Goal: Use online tool/utility: Utilize a website feature to perform a specific function

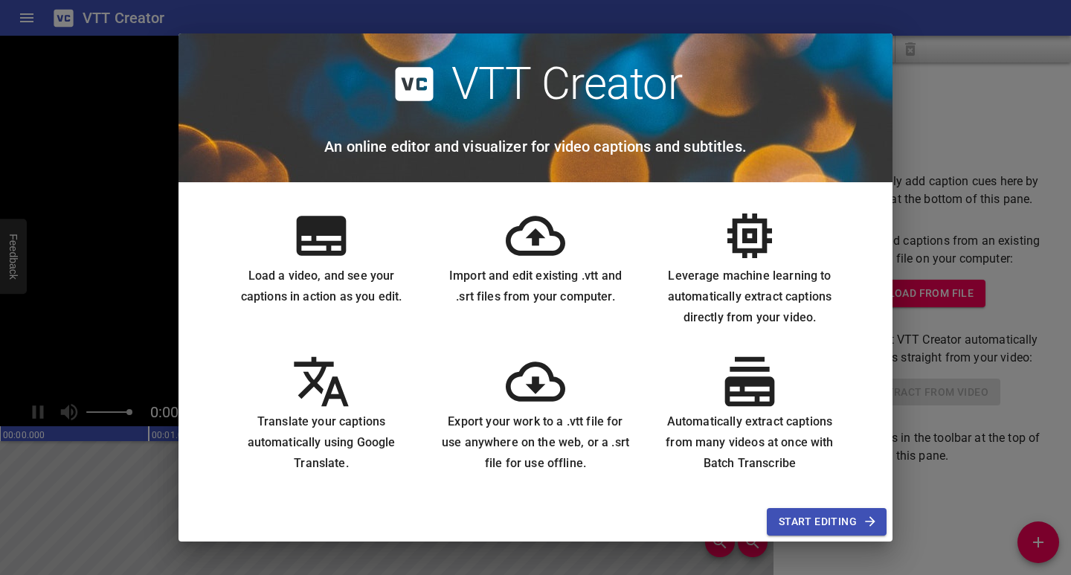
click at [538, 235] on icon at bounding box center [535, 235] width 59 height 39
click at [836, 530] on span "Start Editing" at bounding box center [826, 521] width 96 height 19
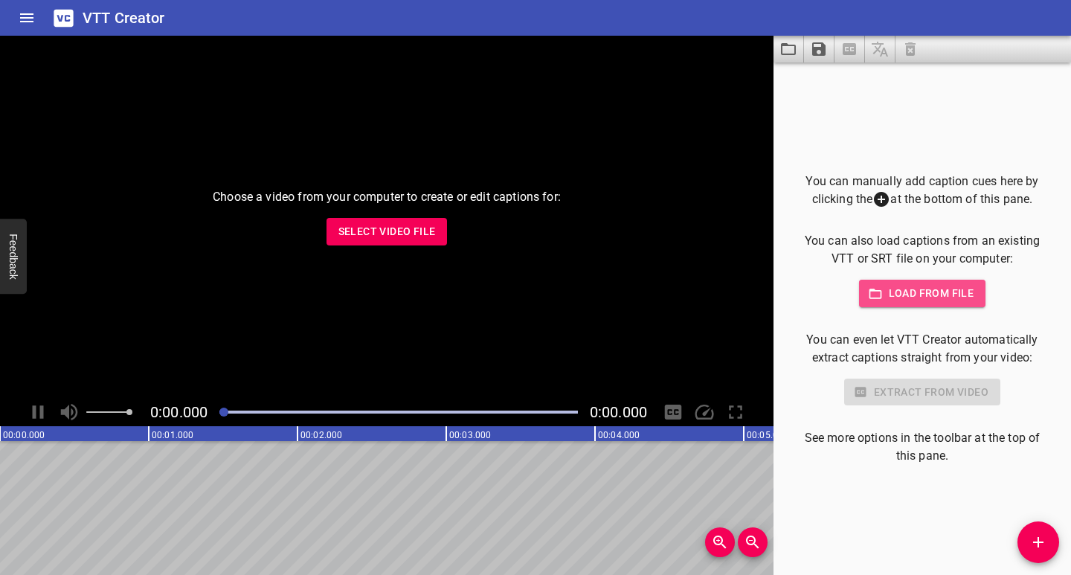
click at [919, 288] on span "Load from file" at bounding box center [922, 293] width 103 height 19
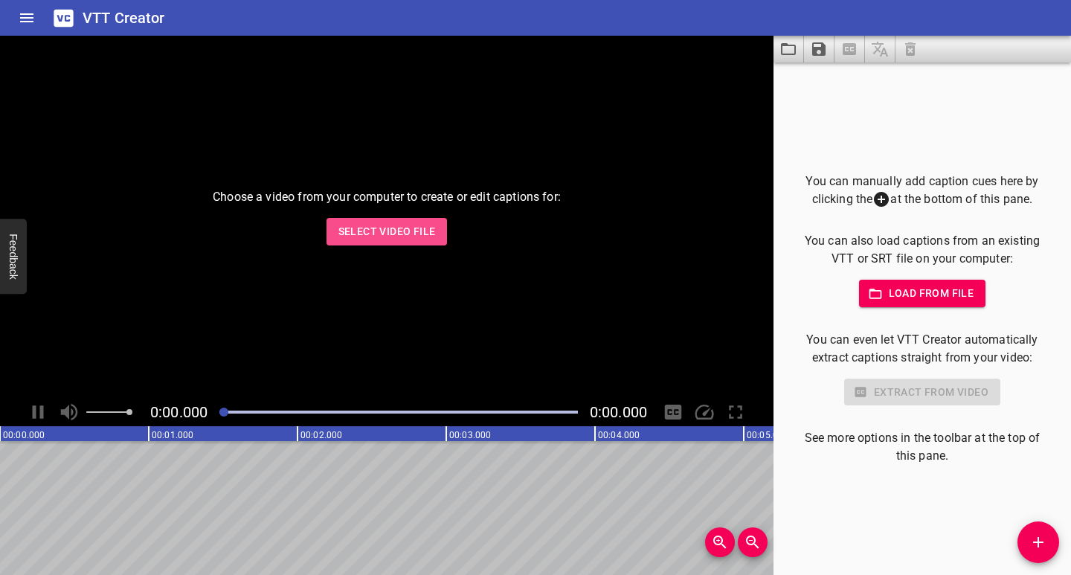
click at [397, 230] on span "Select Video File" at bounding box center [386, 231] width 97 height 19
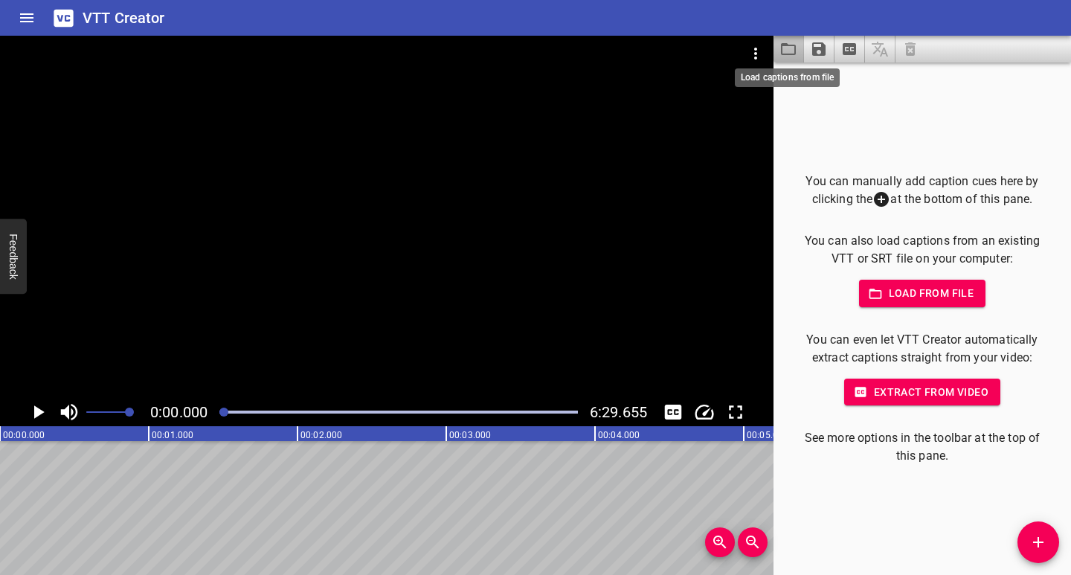
click at [794, 54] on icon "Load captions from file" at bounding box center [788, 49] width 15 height 12
click at [755, 50] on icon "Video Options" at bounding box center [755, 54] width 3 height 12
click at [786, 57] on li "Select New Video File..." at bounding box center [812, 55] width 148 height 27
click at [30, 22] on icon "Home" at bounding box center [26, 17] width 13 height 9
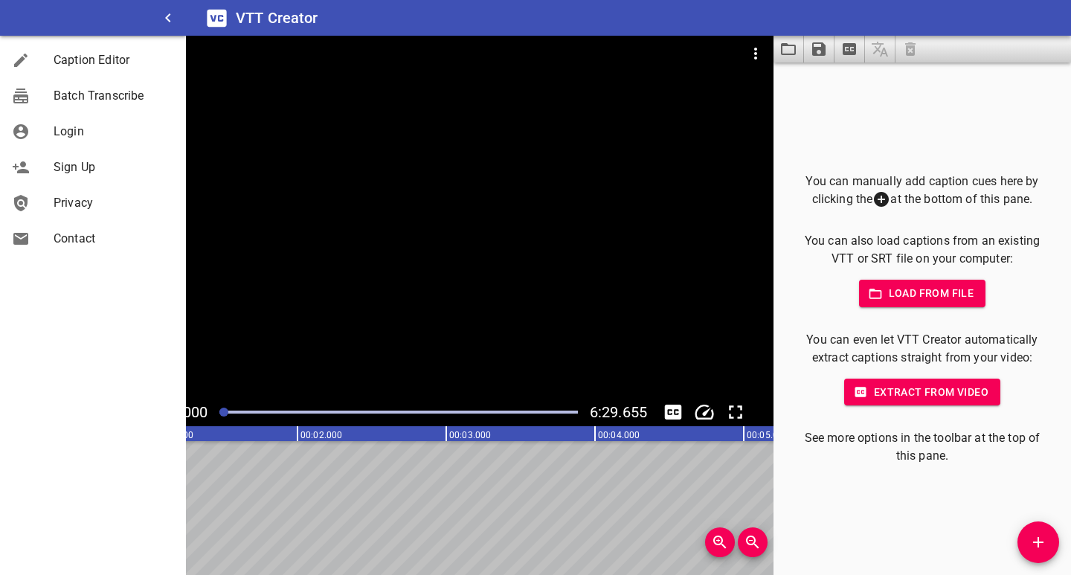
click at [368, 251] on div at bounding box center [386, 217] width 773 height 362
click at [170, 19] on icon "button" at bounding box center [168, 18] width 18 height 18
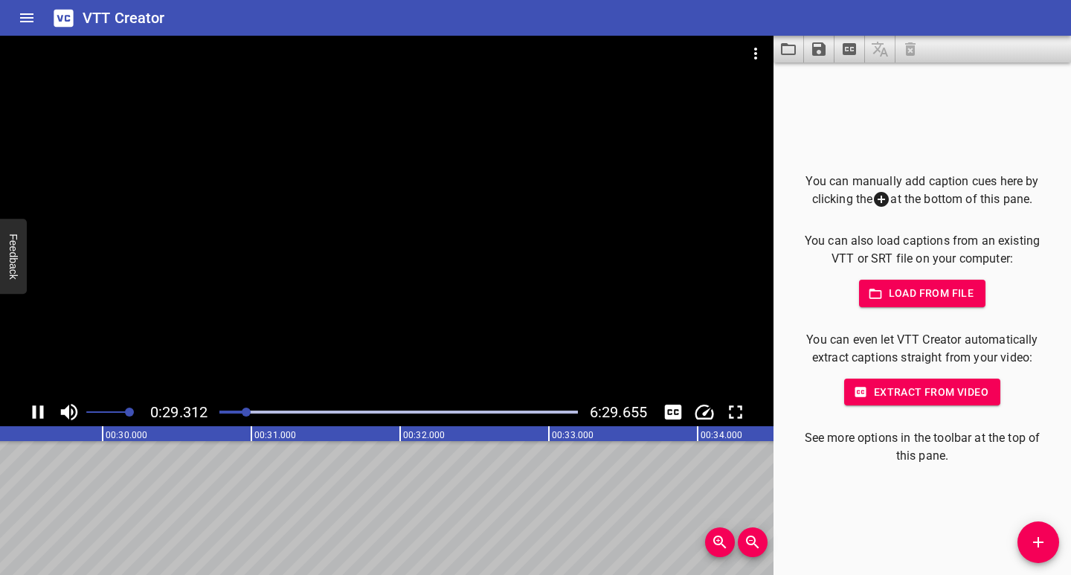
scroll to position [0, 4397]
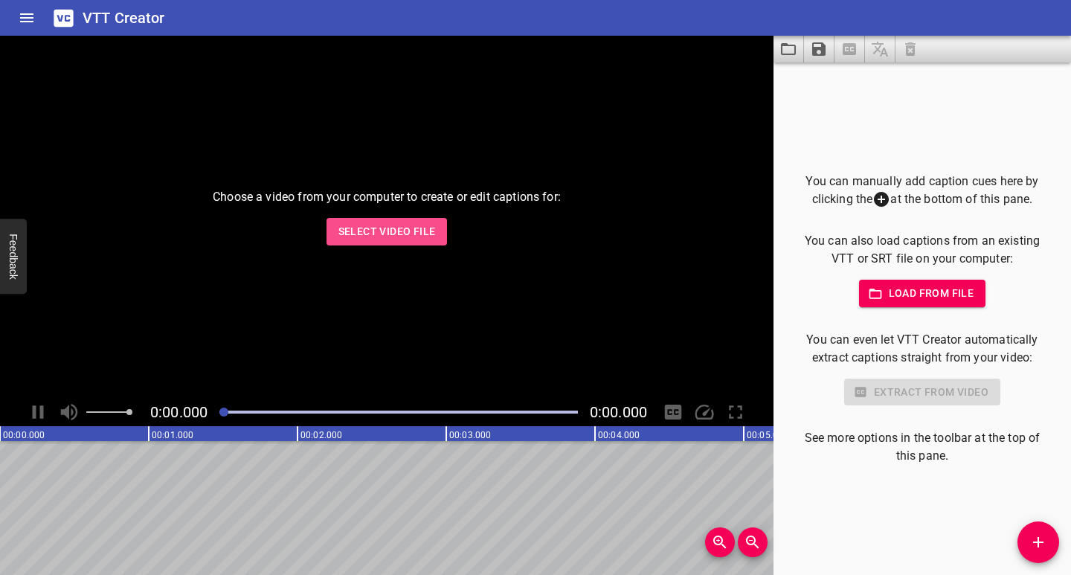
click at [399, 225] on span "Select Video File" at bounding box center [386, 231] width 97 height 19
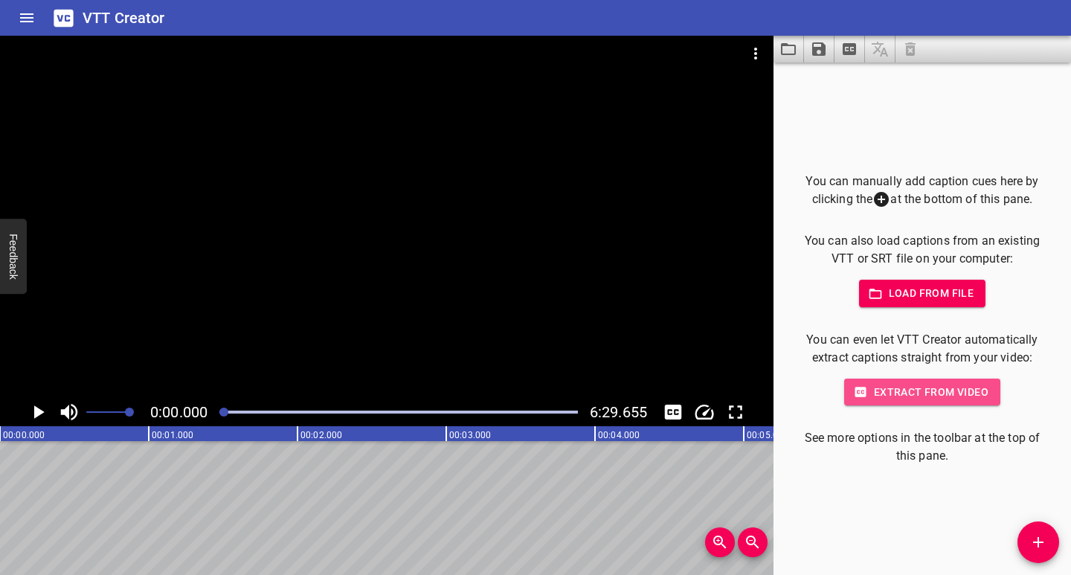
click at [904, 399] on span "Extract from video" at bounding box center [922, 392] width 132 height 19
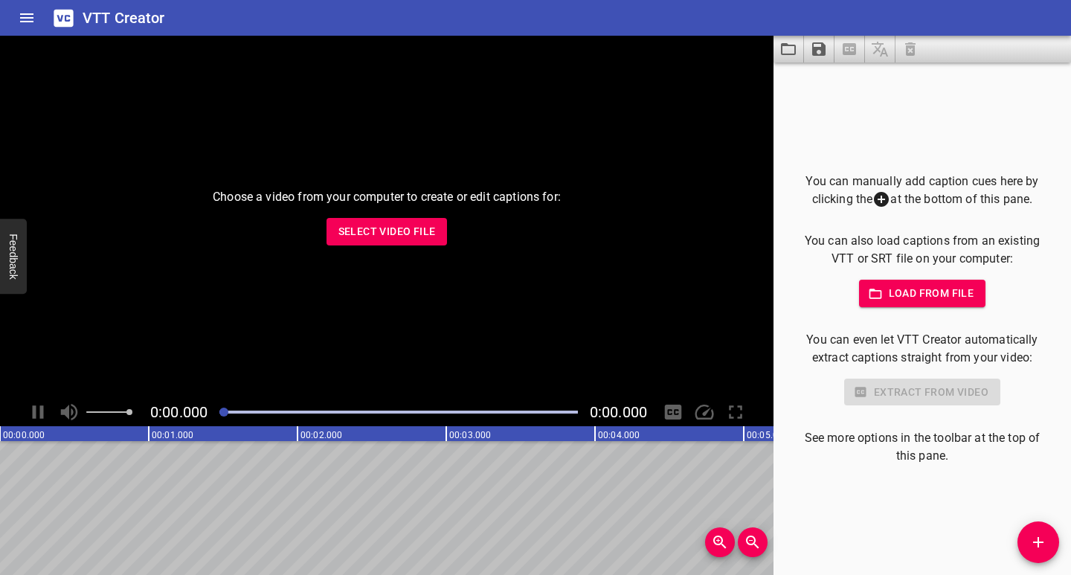
click at [390, 242] on button "Select Video File" at bounding box center [386, 232] width 121 height 28
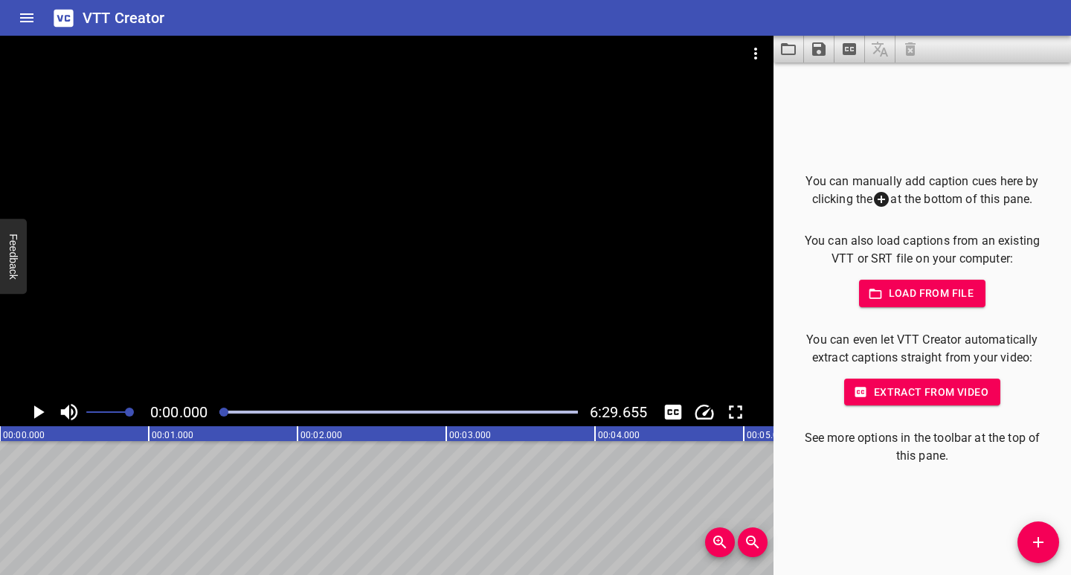
click at [898, 392] on span "Extract from video" at bounding box center [922, 392] width 132 height 19
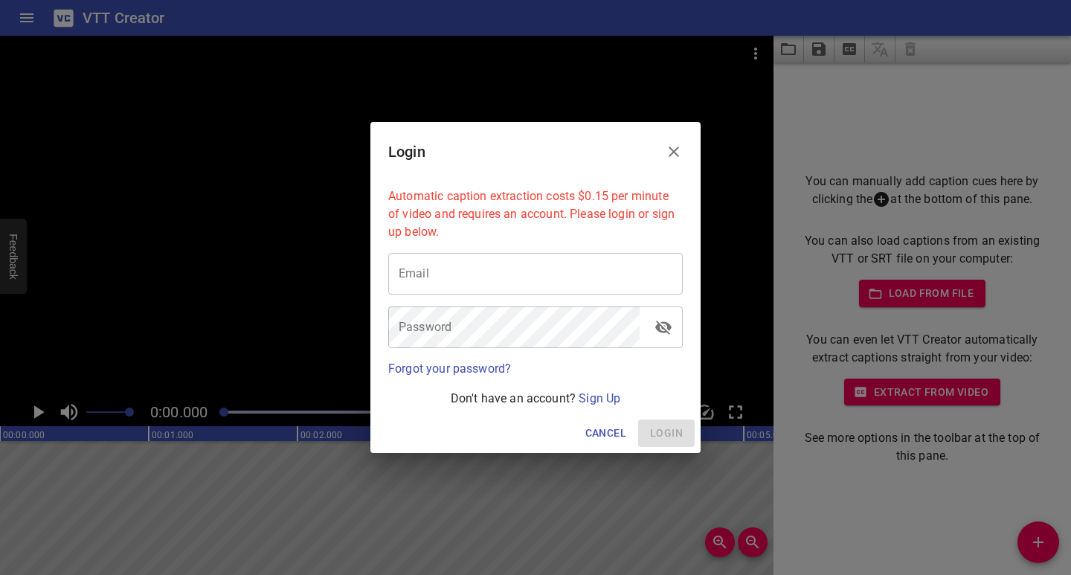
click at [518, 285] on input "email" at bounding box center [535, 274] width 294 height 42
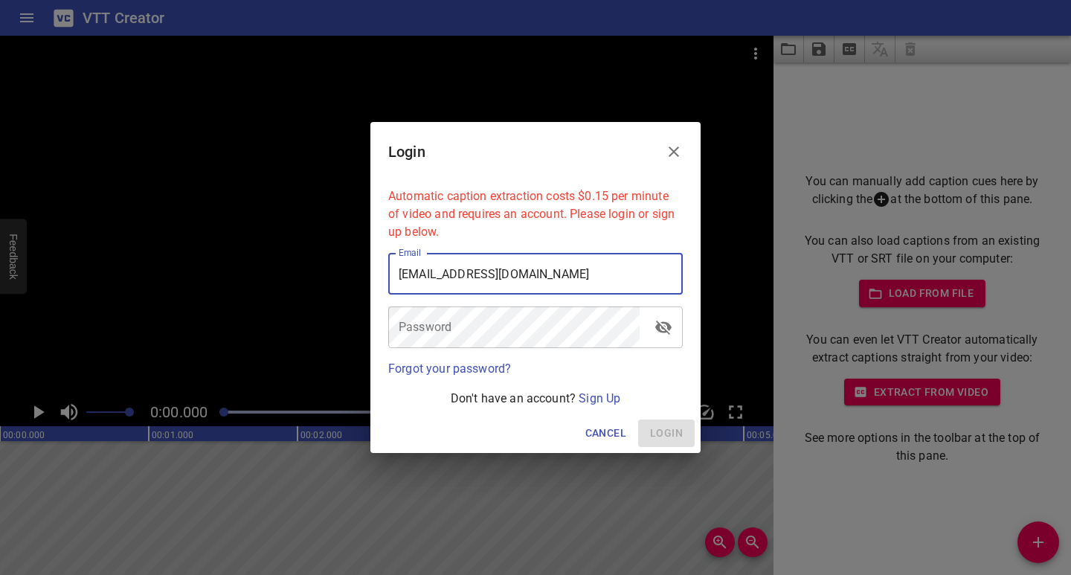
type input "buchiezute@gmail.com"
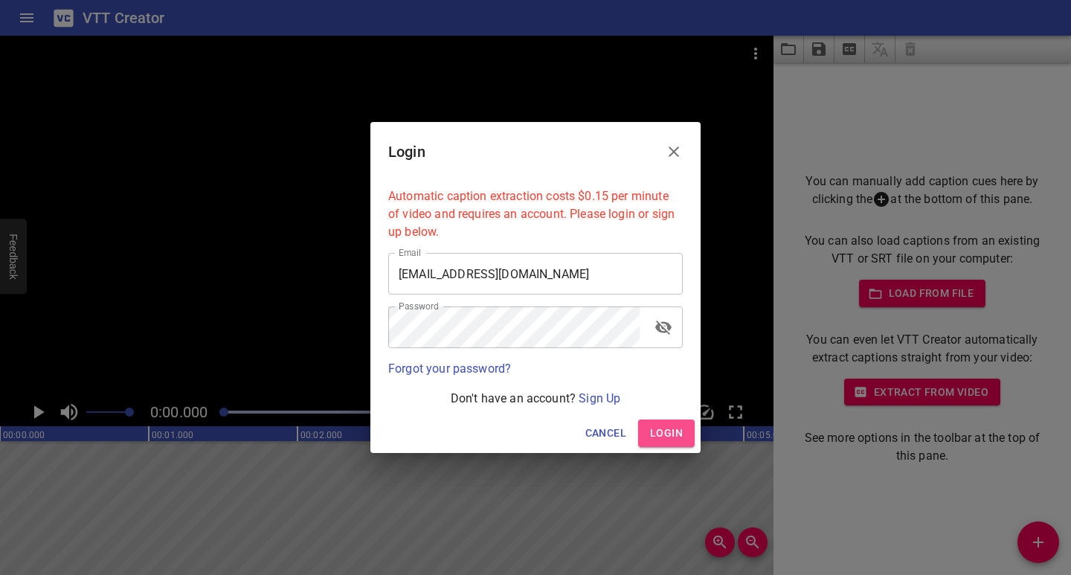
click at [663, 431] on span "Login" at bounding box center [666, 433] width 33 height 19
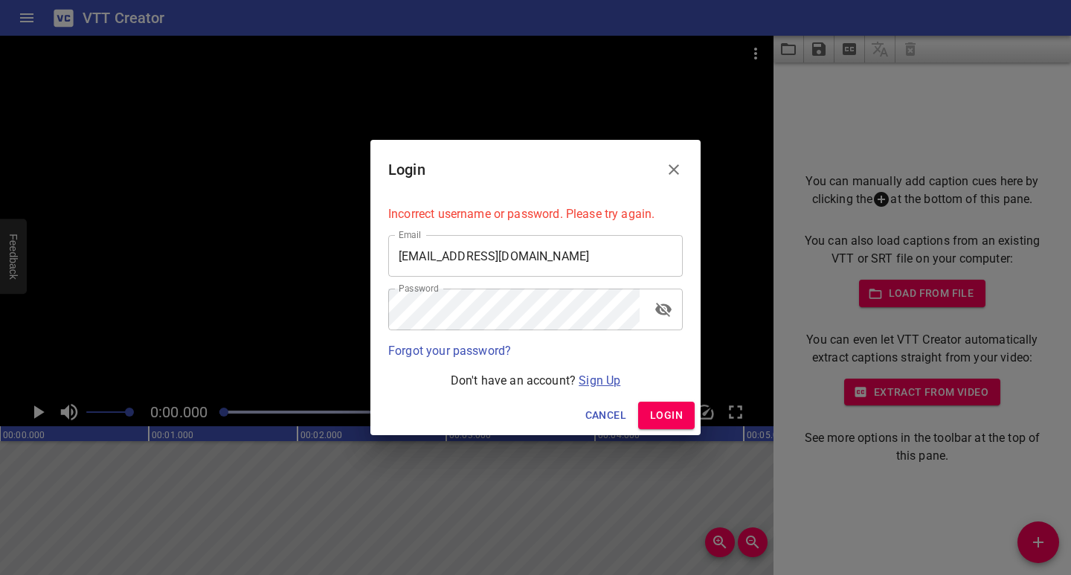
click at [604, 384] on link "Sign Up" at bounding box center [599, 380] width 42 height 14
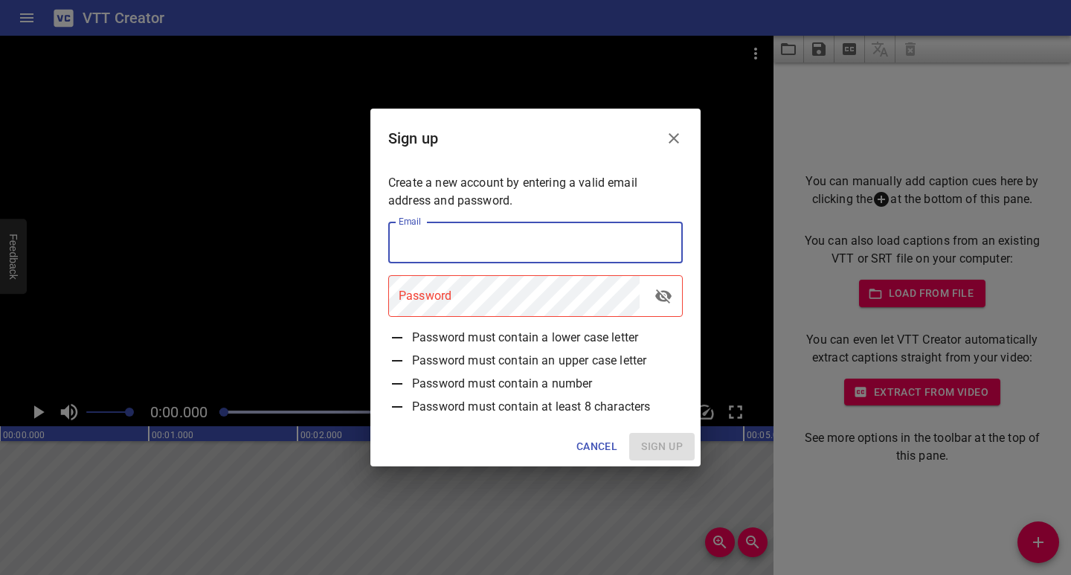
click at [528, 241] on input "email" at bounding box center [535, 243] width 294 height 42
type input "buchiezute@gmail.com"
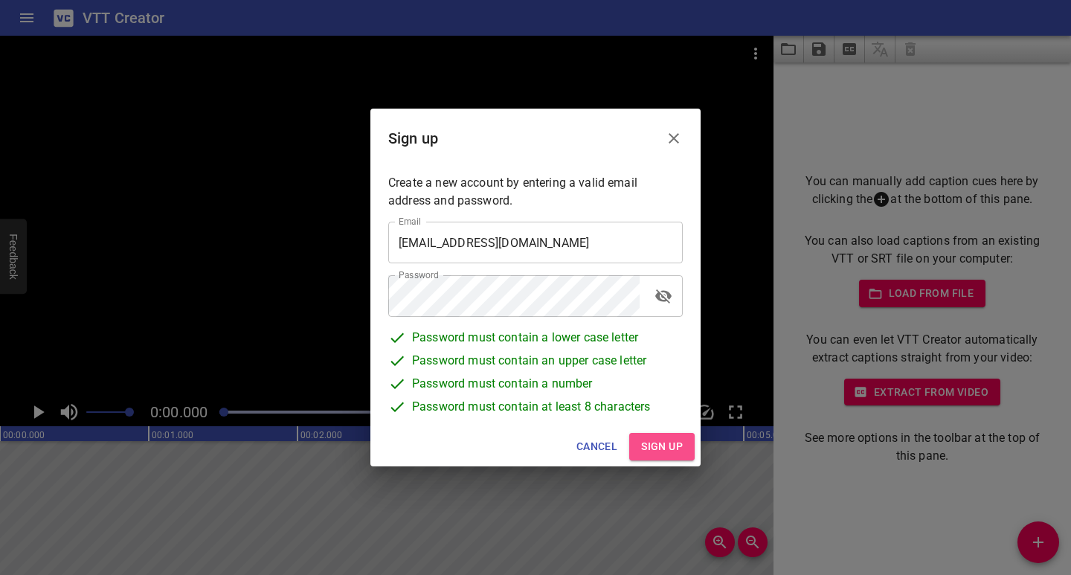
click at [645, 444] on span "Sign up" at bounding box center [662, 446] width 42 height 19
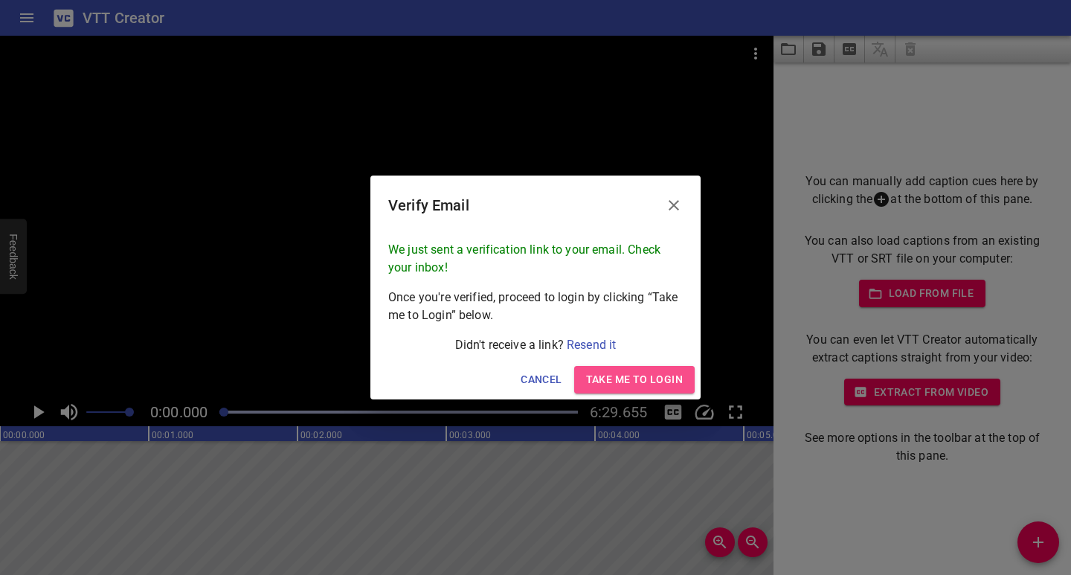
click at [636, 380] on span "Take me to Login" at bounding box center [634, 379] width 97 height 19
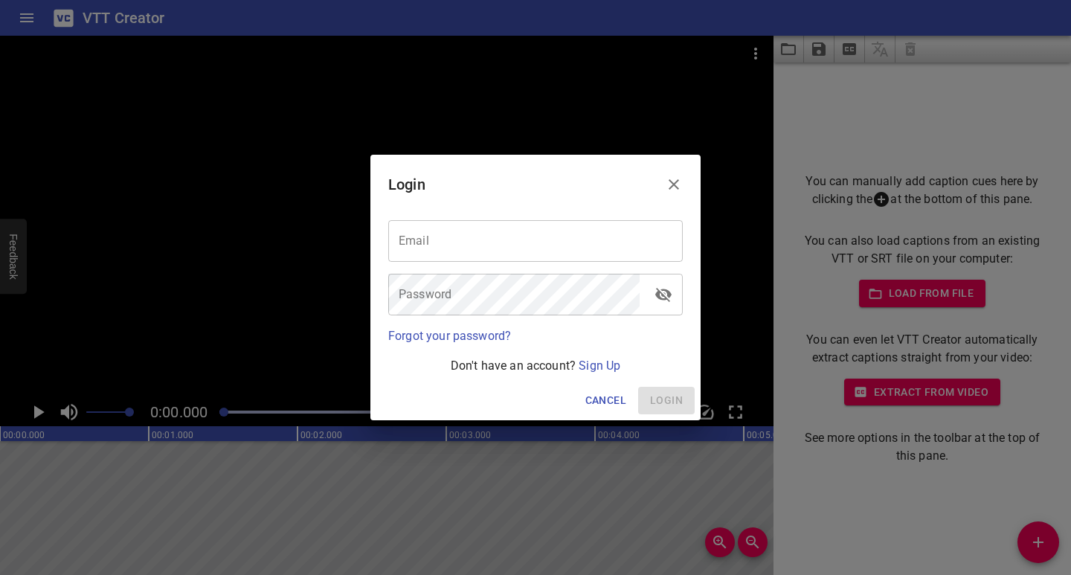
click at [561, 252] on input "email" at bounding box center [535, 241] width 294 height 42
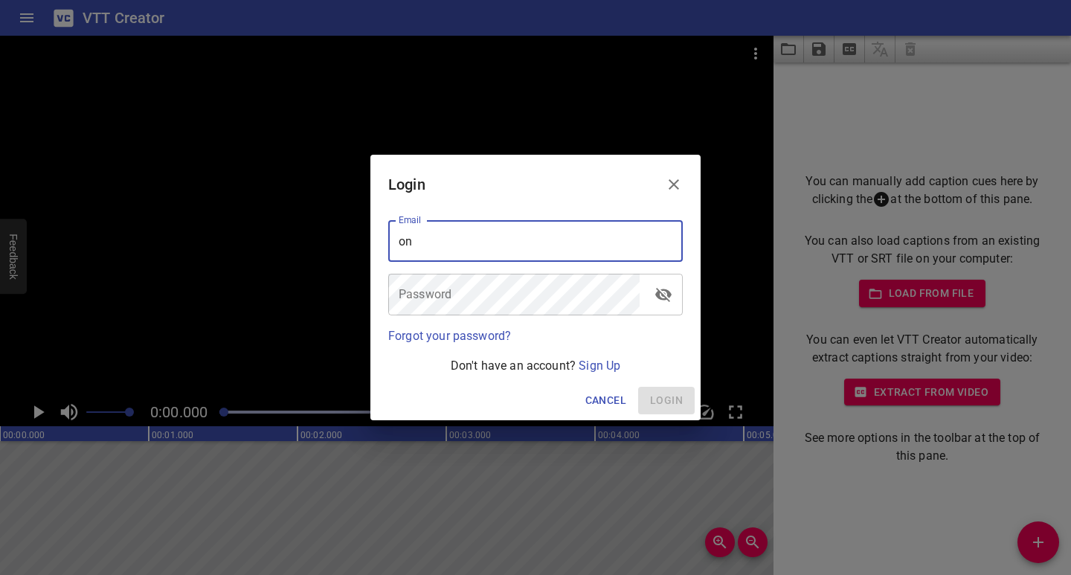
type input "o"
type input "buchiezute@gmail.com"
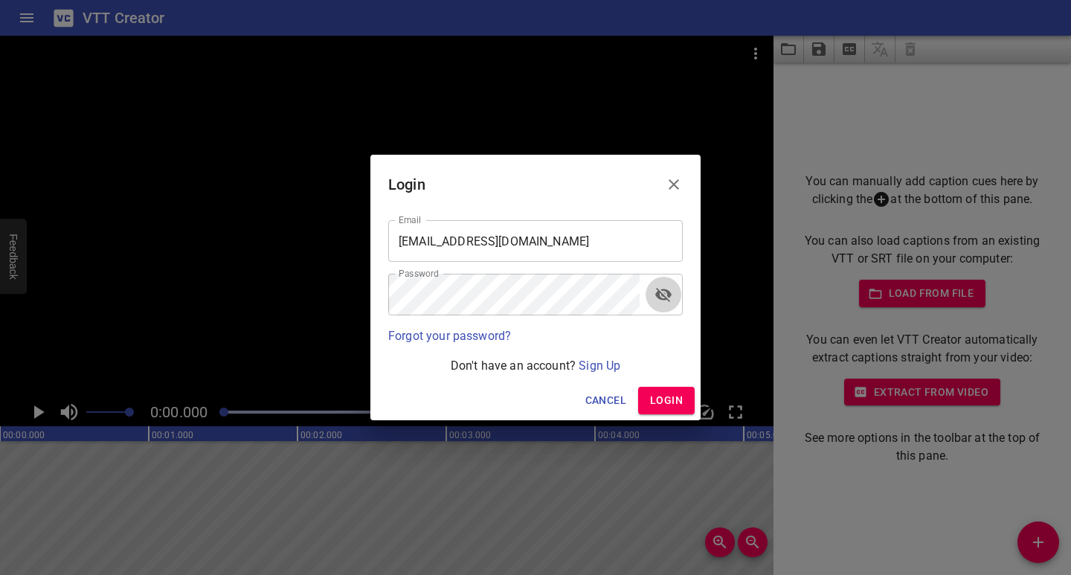
click at [657, 299] on icon "toggle password visibility" at bounding box center [663, 295] width 18 height 18
click at [668, 403] on span "Login" at bounding box center [666, 400] width 33 height 19
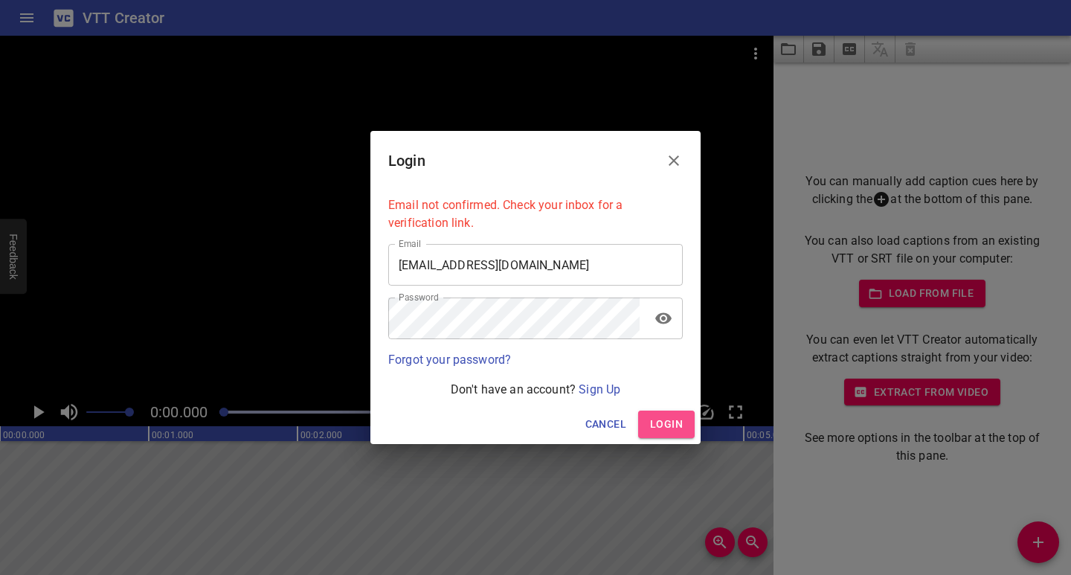
click at [657, 421] on span "Login" at bounding box center [666, 424] width 33 height 19
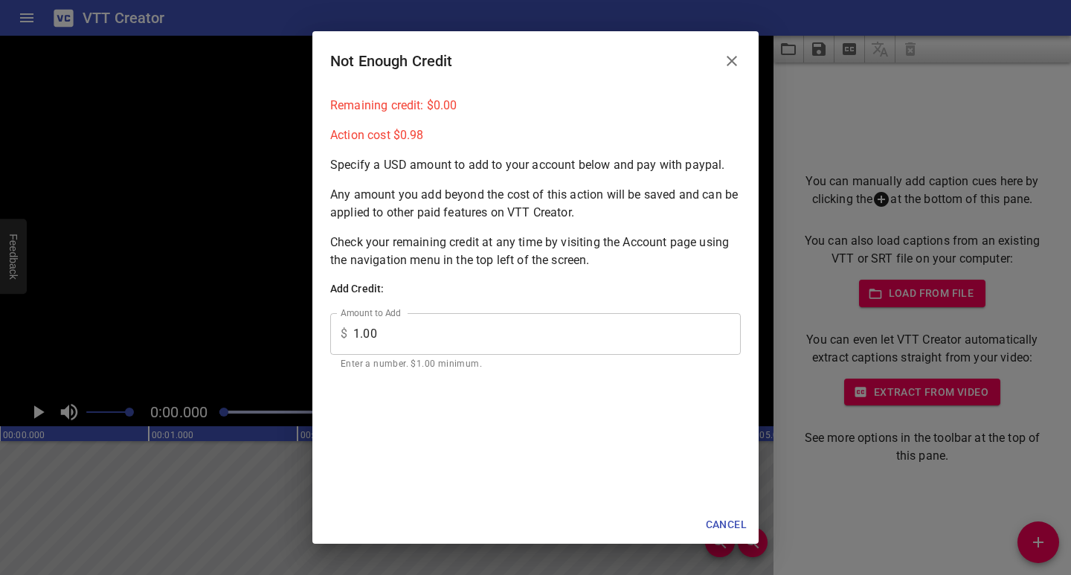
click at [730, 66] on icon "Close" at bounding box center [732, 61] width 18 height 18
